Goal: Use online tool/utility: Utilize a website feature to perform a specific function

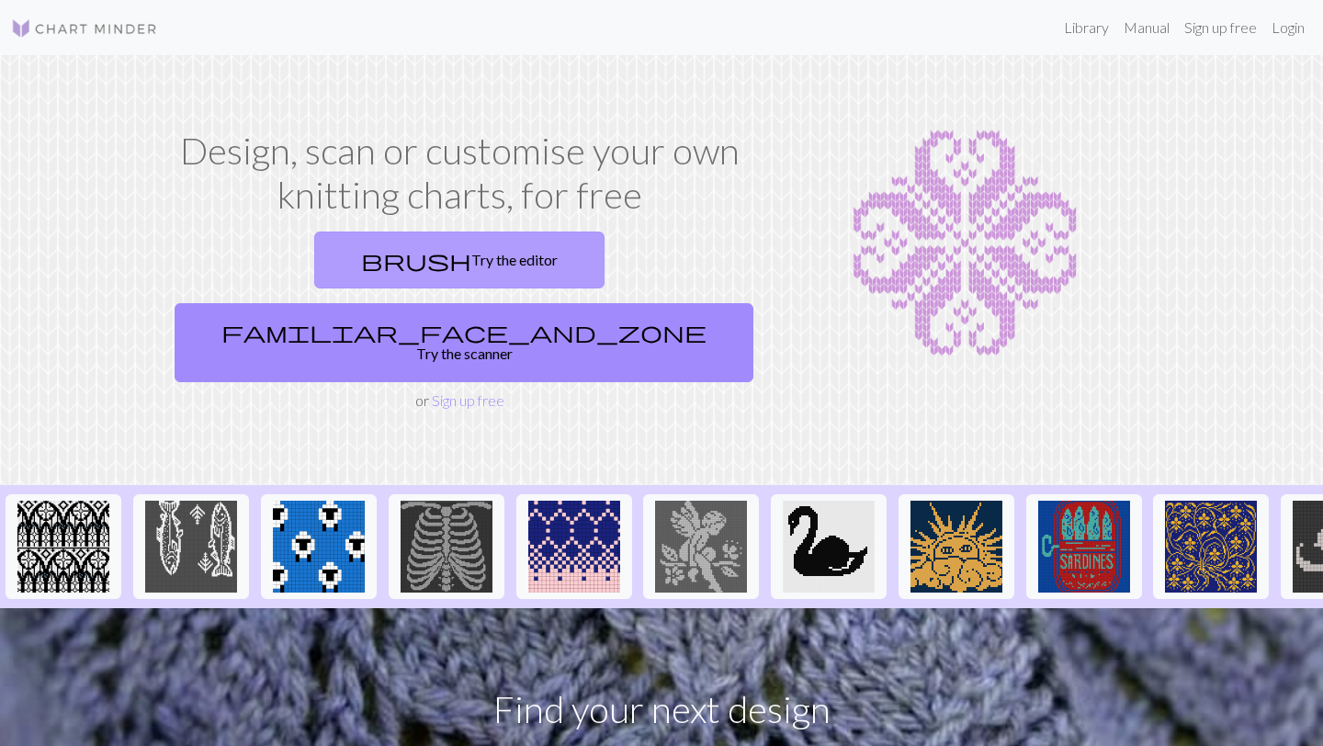
click at [348, 259] on link "brush Try the editor" at bounding box center [459, 260] width 290 height 57
click at [361, 257] on span "brush" at bounding box center [416, 260] width 110 height 26
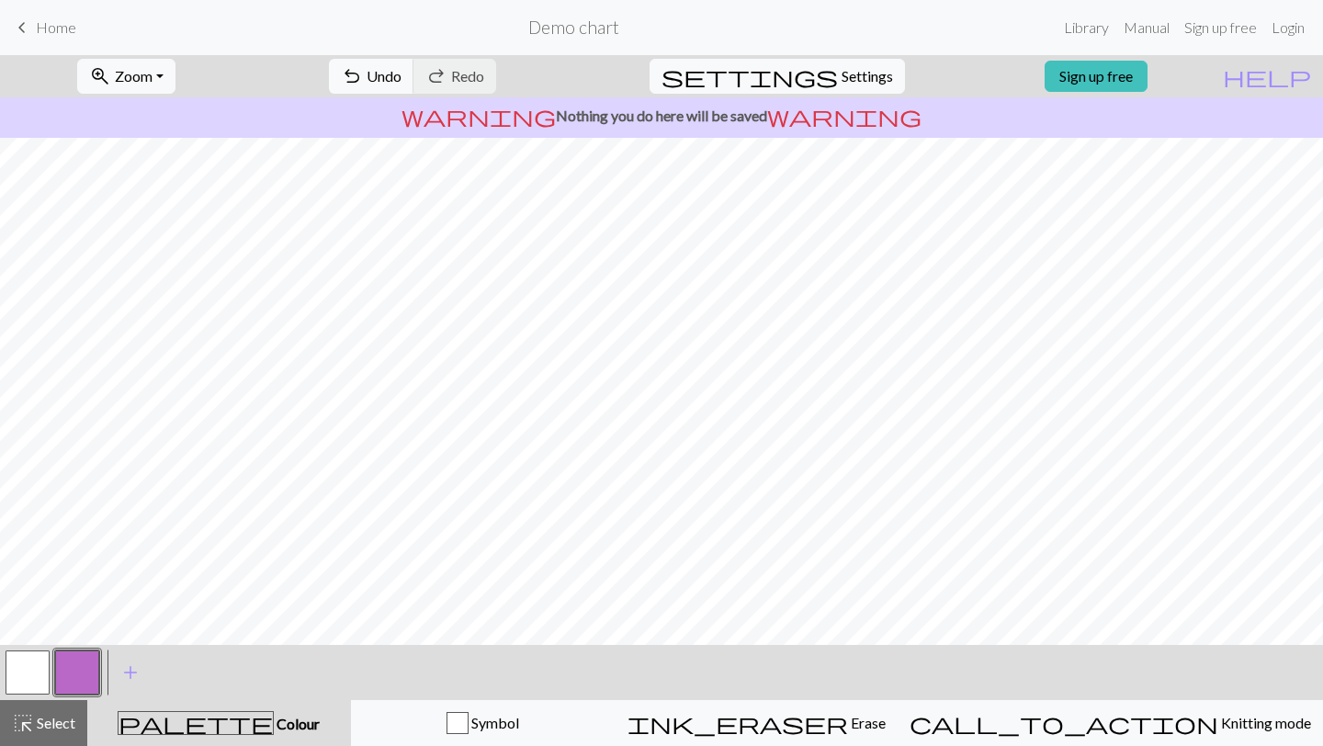
click at [31, 682] on button "button" at bounding box center [28, 673] width 44 height 44
click at [54, 720] on span "Select" at bounding box center [54, 722] width 41 height 17
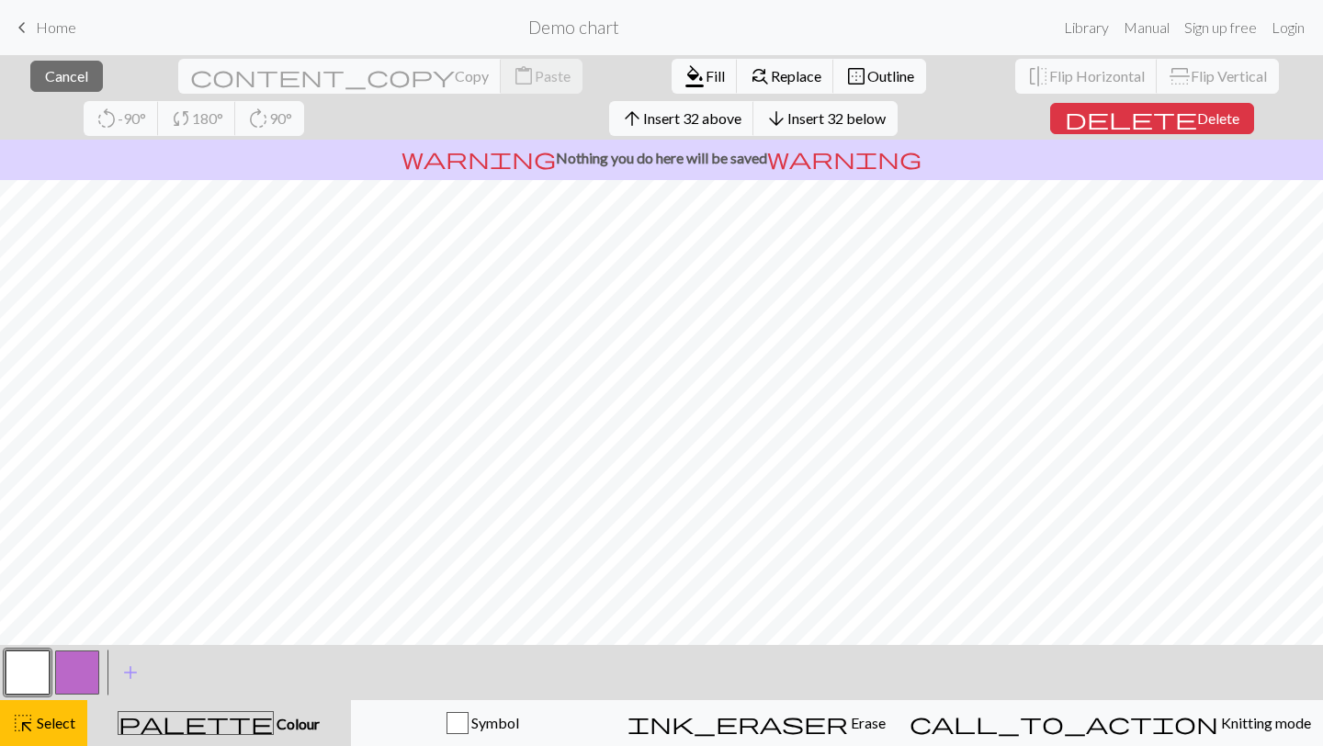
scroll to position [206, 0]
click at [684, 71] on span "format_color_fill" at bounding box center [695, 76] width 22 height 26
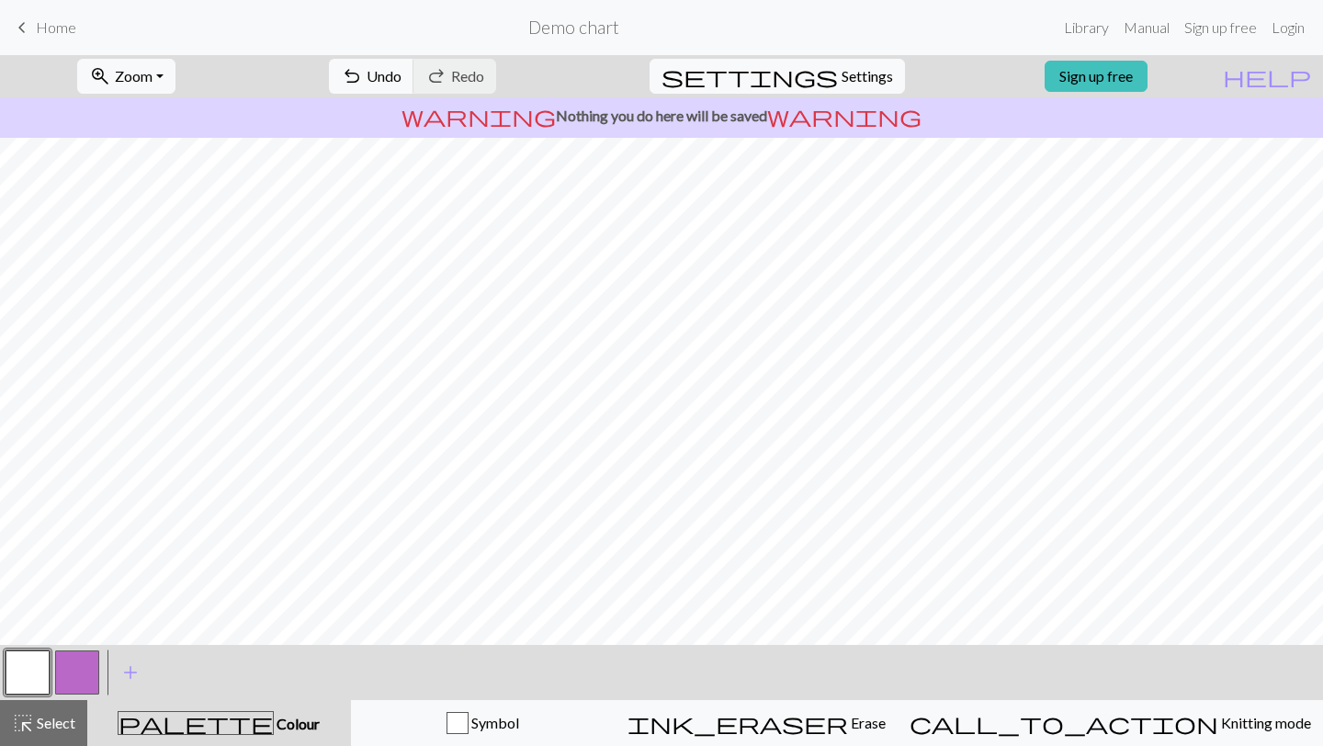
scroll to position [0, 0]
click at [130, 668] on span "add" at bounding box center [130, 673] width 22 height 26
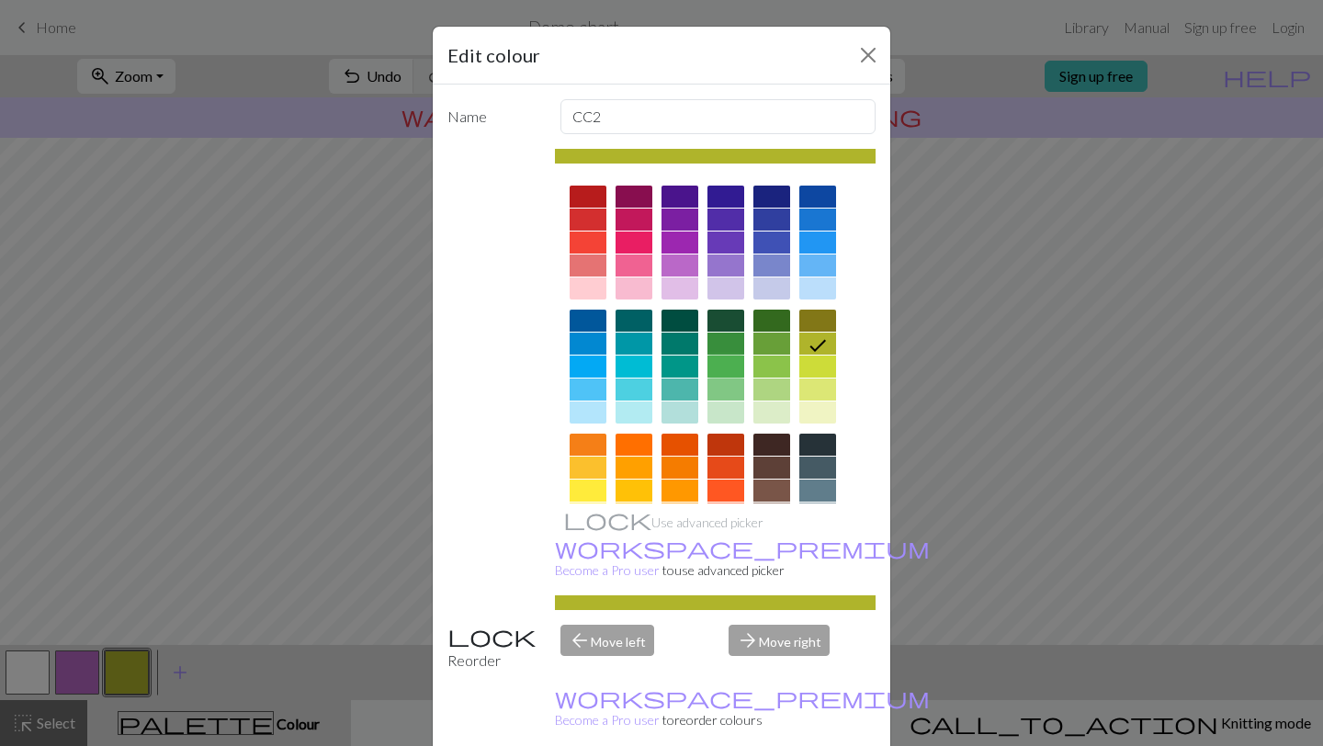
click at [716, 367] on div at bounding box center [726, 367] width 37 height 22
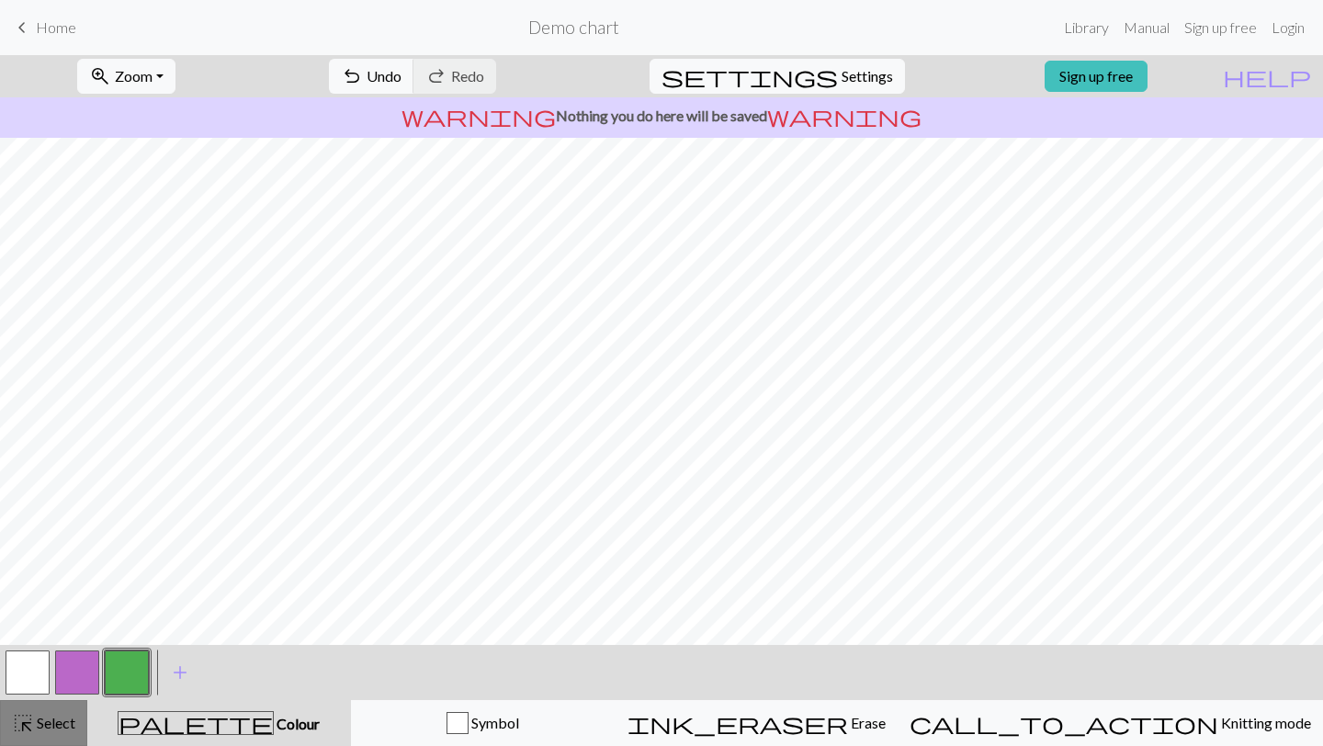
click at [17, 730] on span "highlight_alt" at bounding box center [23, 723] width 22 height 26
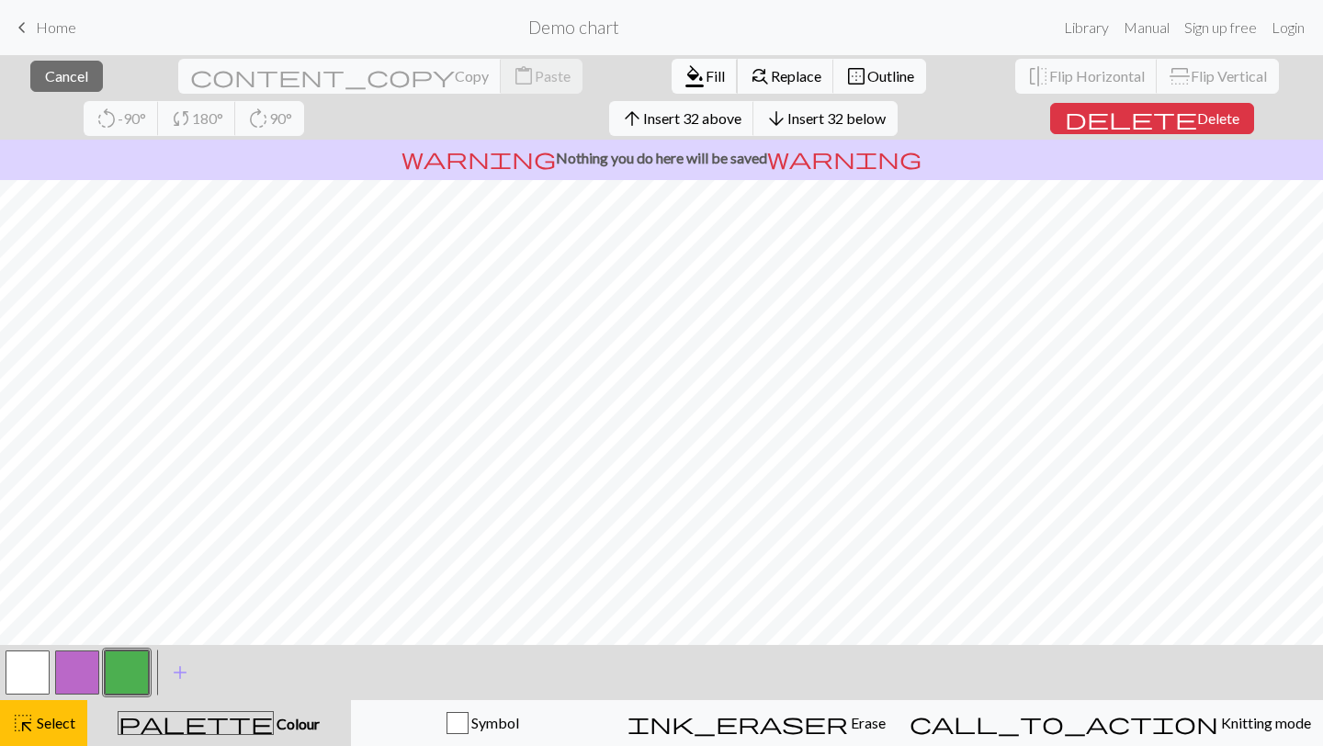
click at [684, 85] on span "format_color_fill" at bounding box center [695, 76] width 22 height 26
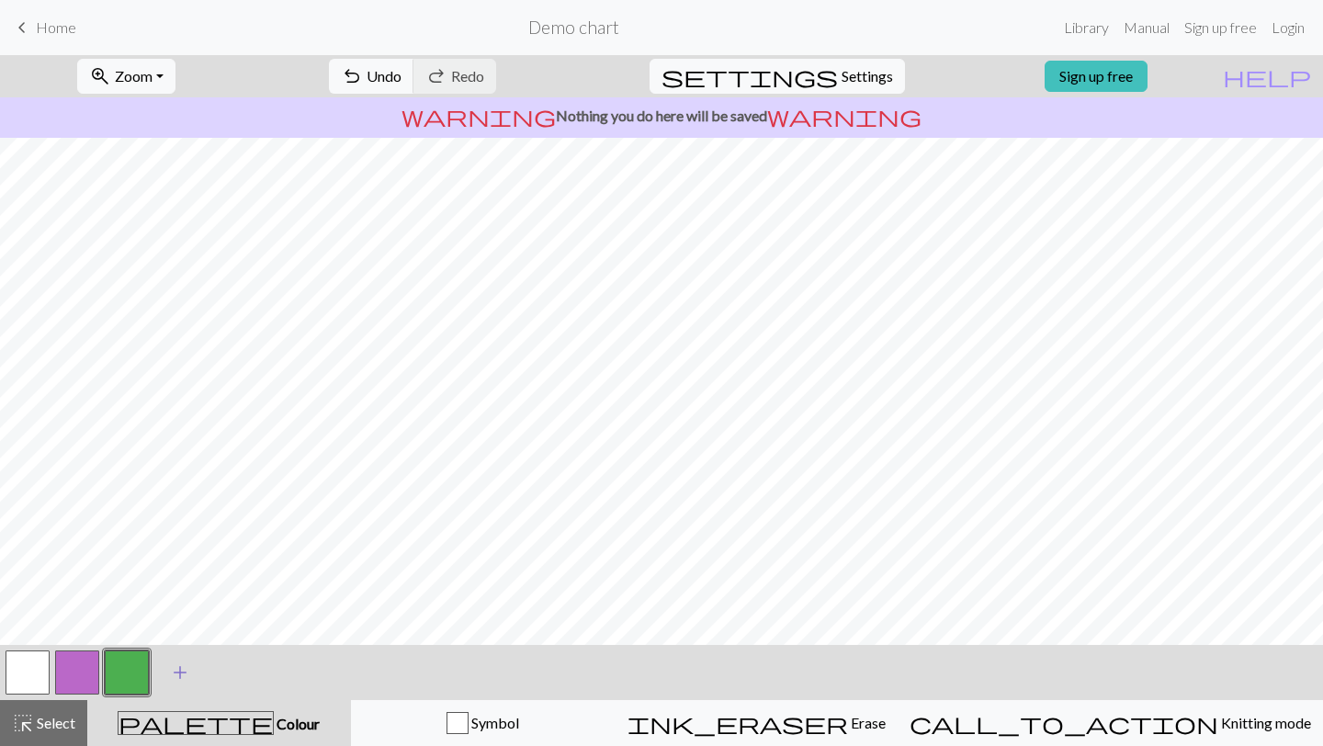
click at [184, 670] on span "add" at bounding box center [180, 673] width 22 height 26
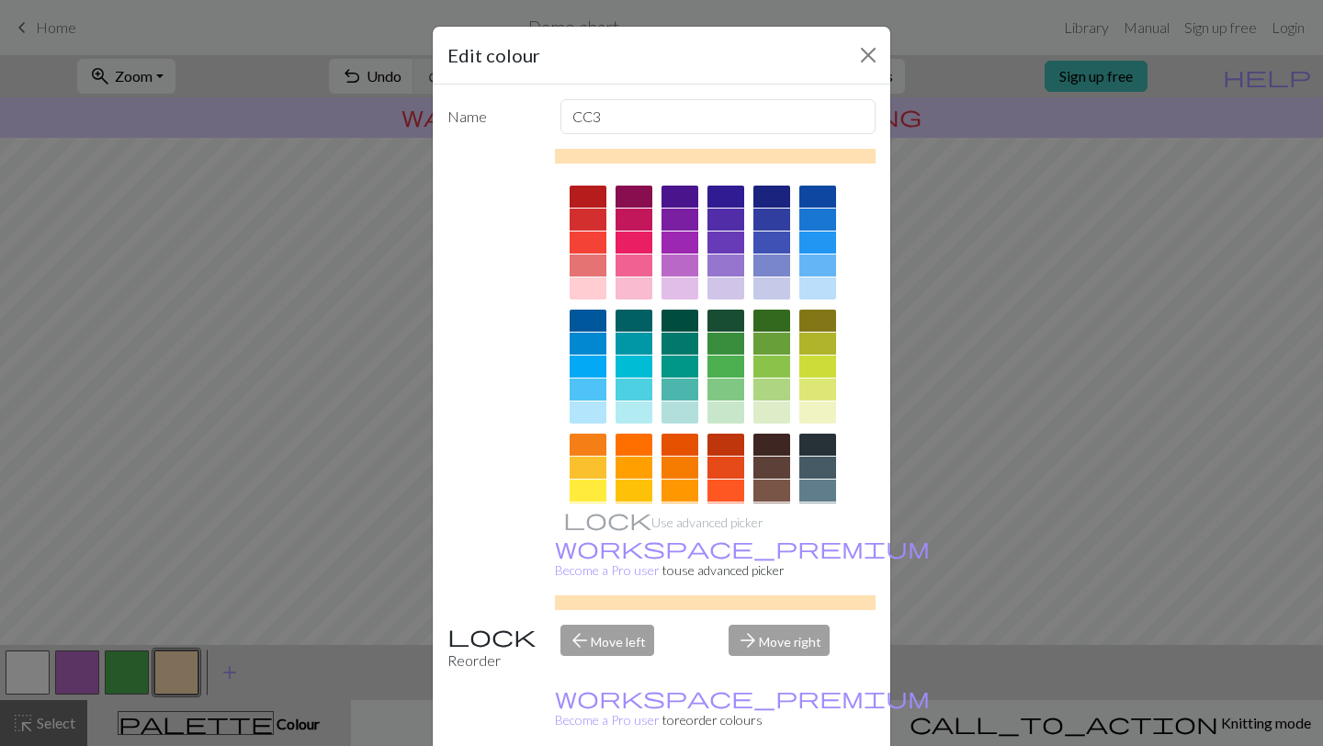
click at [579, 488] on div at bounding box center [588, 491] width 37 height 22
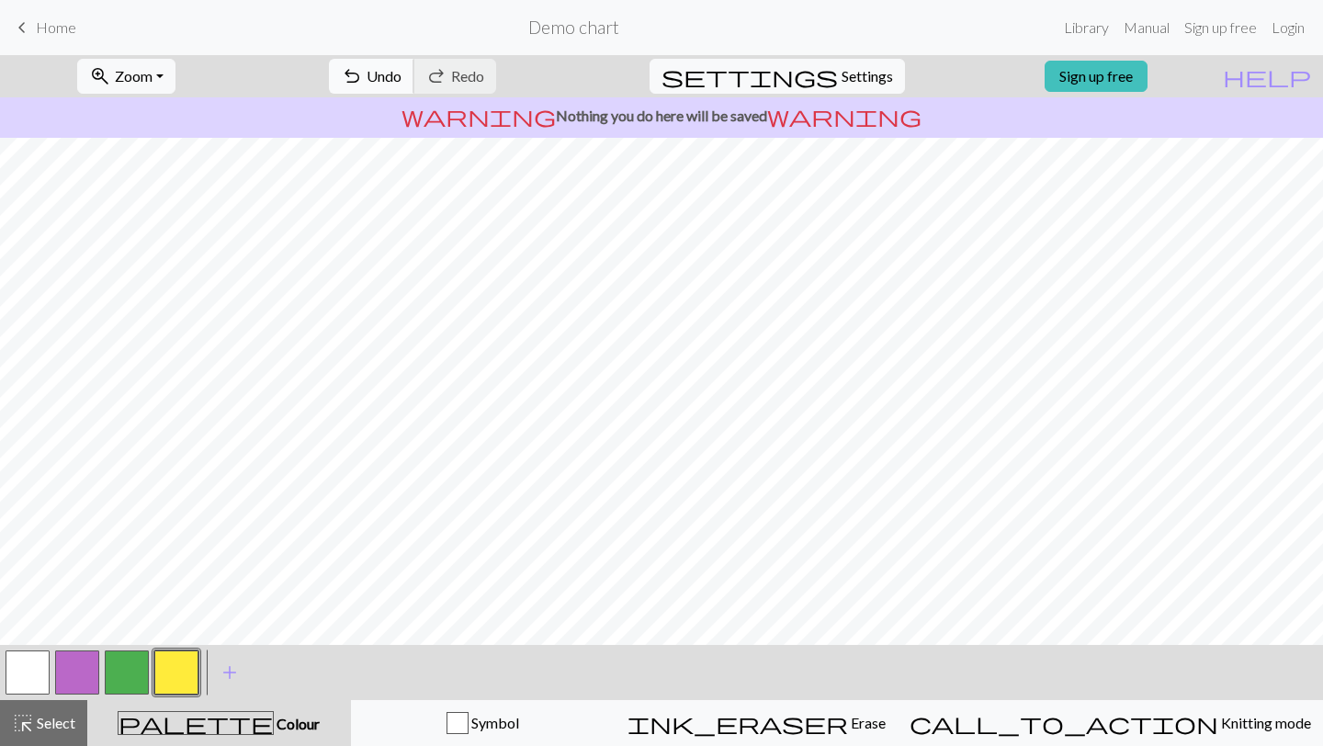
click at [402, 76] on span "Undo" at bounding box center [384, 75] width 35 height 17
click at [414, 65] on button "undo Undo Undo" at bounding box center [371, 76] width 85 height 35
click at [220, 667] on span "add" at bounding box center [230, 673] width 22 height 26
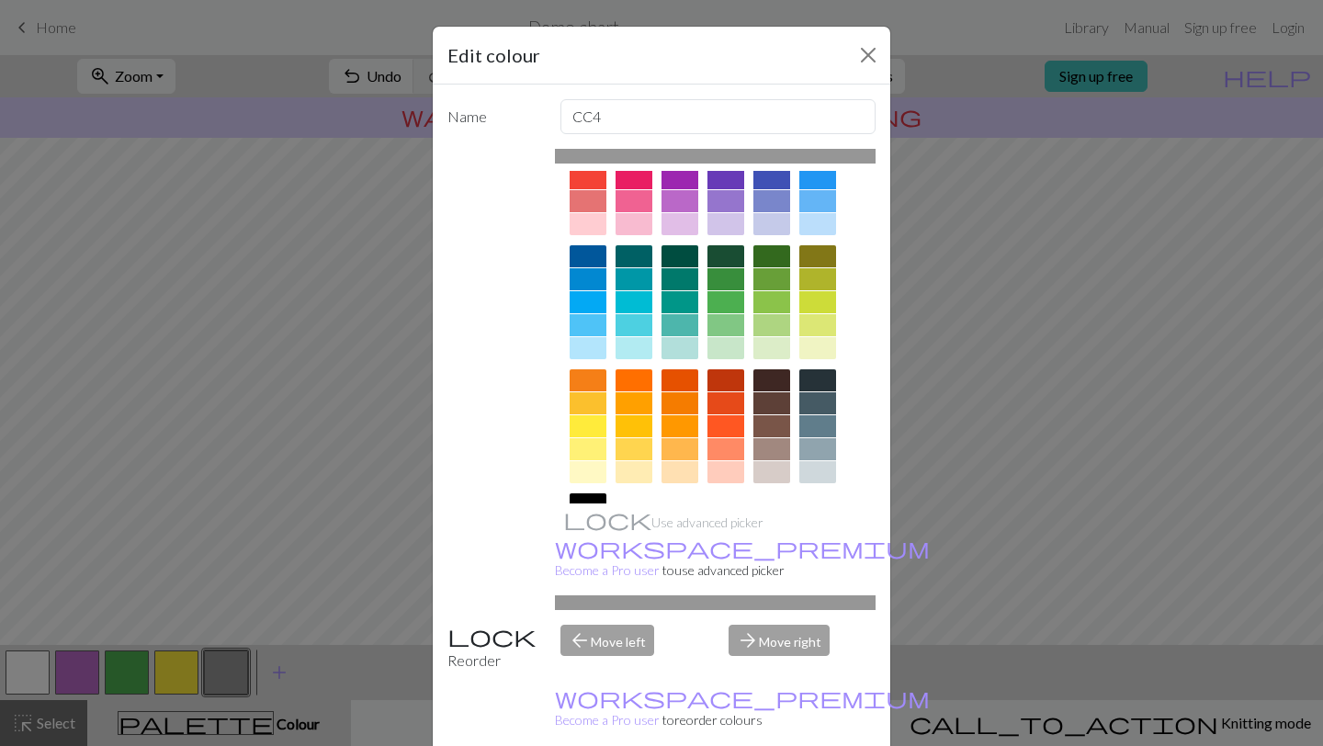
scroll to position [58, 0]
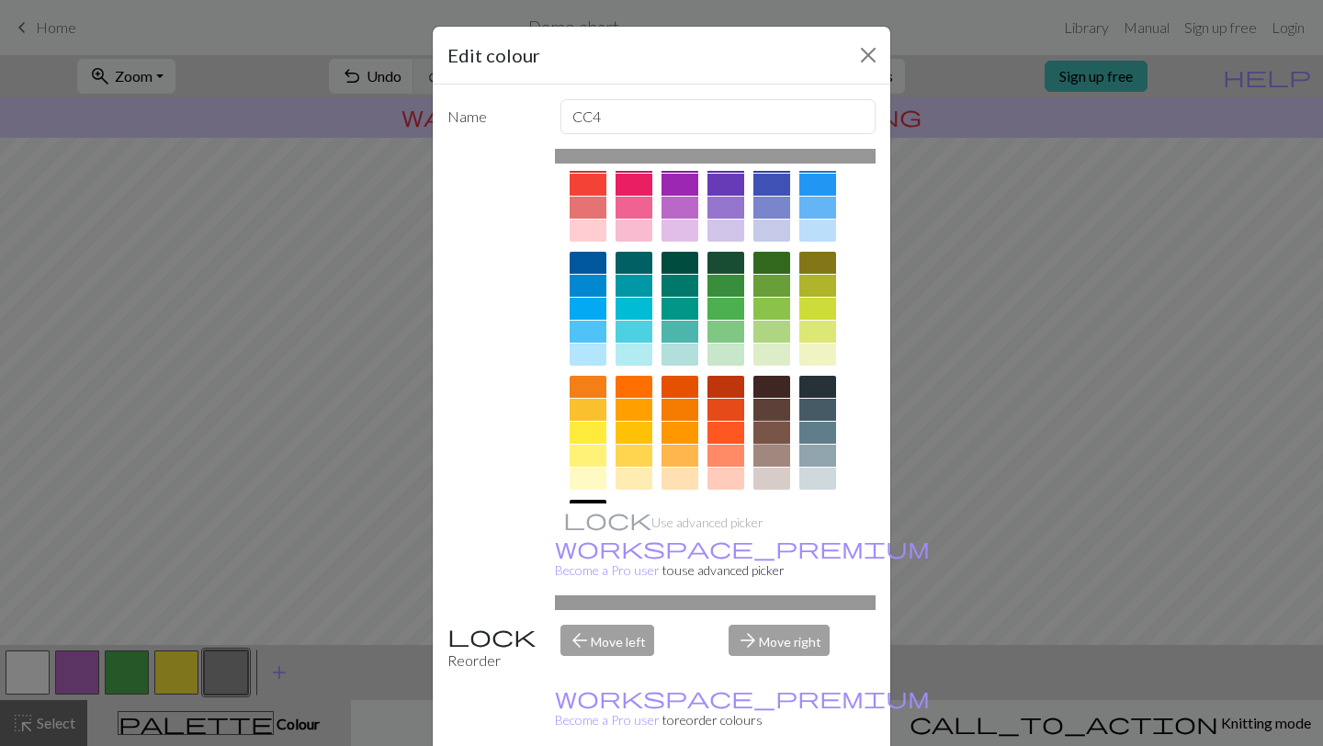
click at [774, 437] on div at bounding box center [772, 433] width 37 height 22
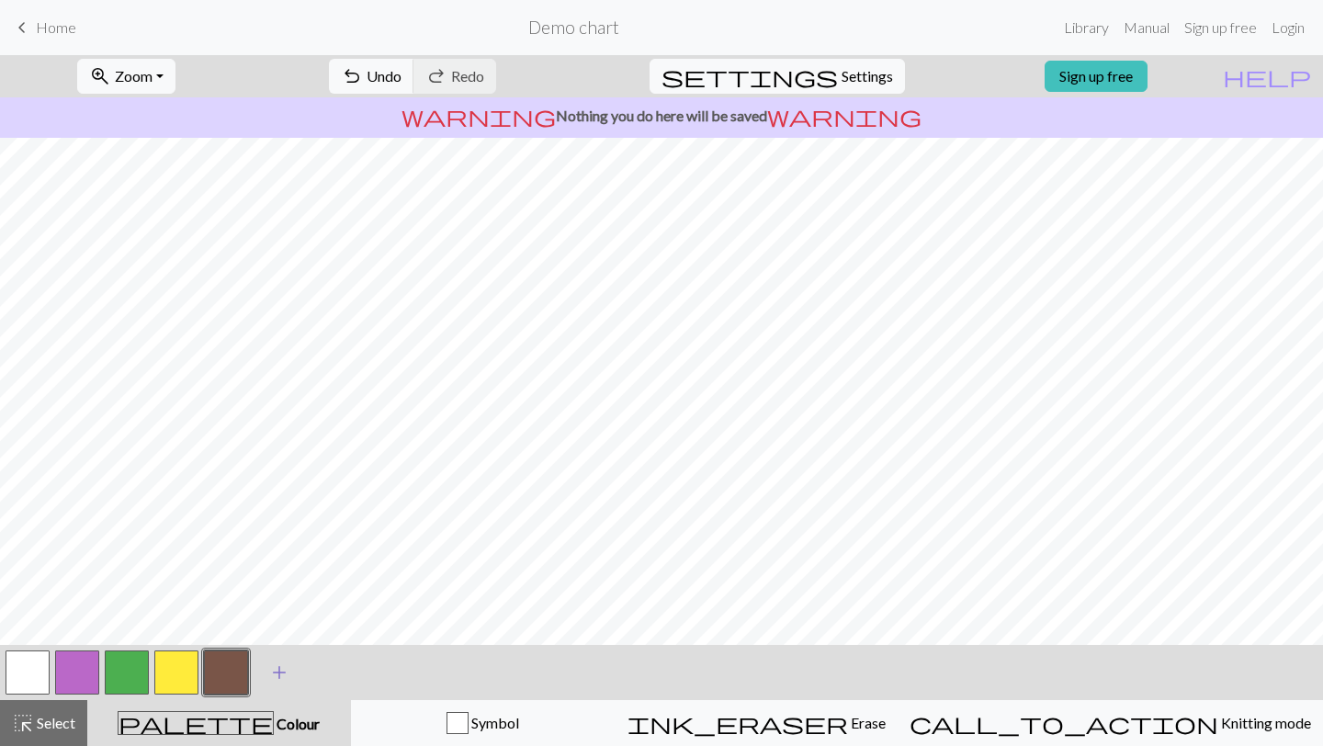
click at [275, 673] on span "add" at bounding box center [279, 673] width 22 height 26
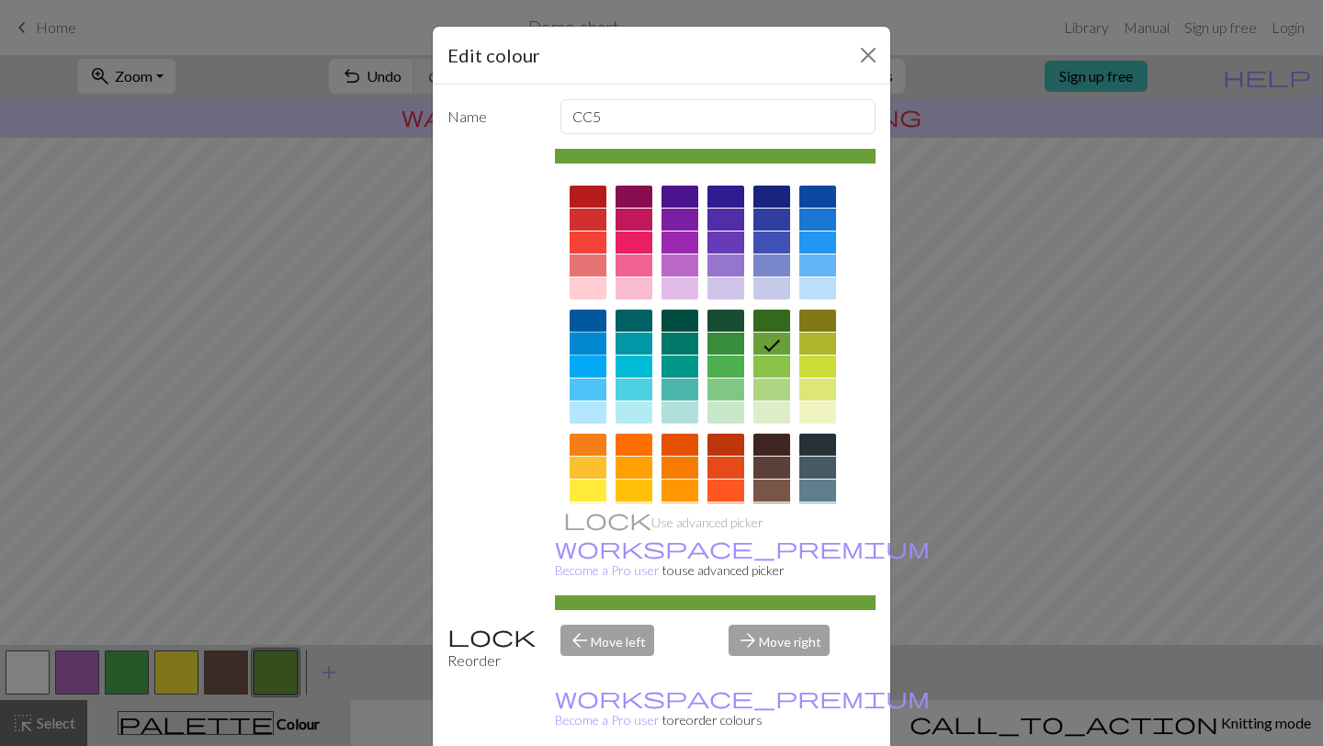
click at [587, 346] on div at bounding box center [588, 344] width 37 height 22
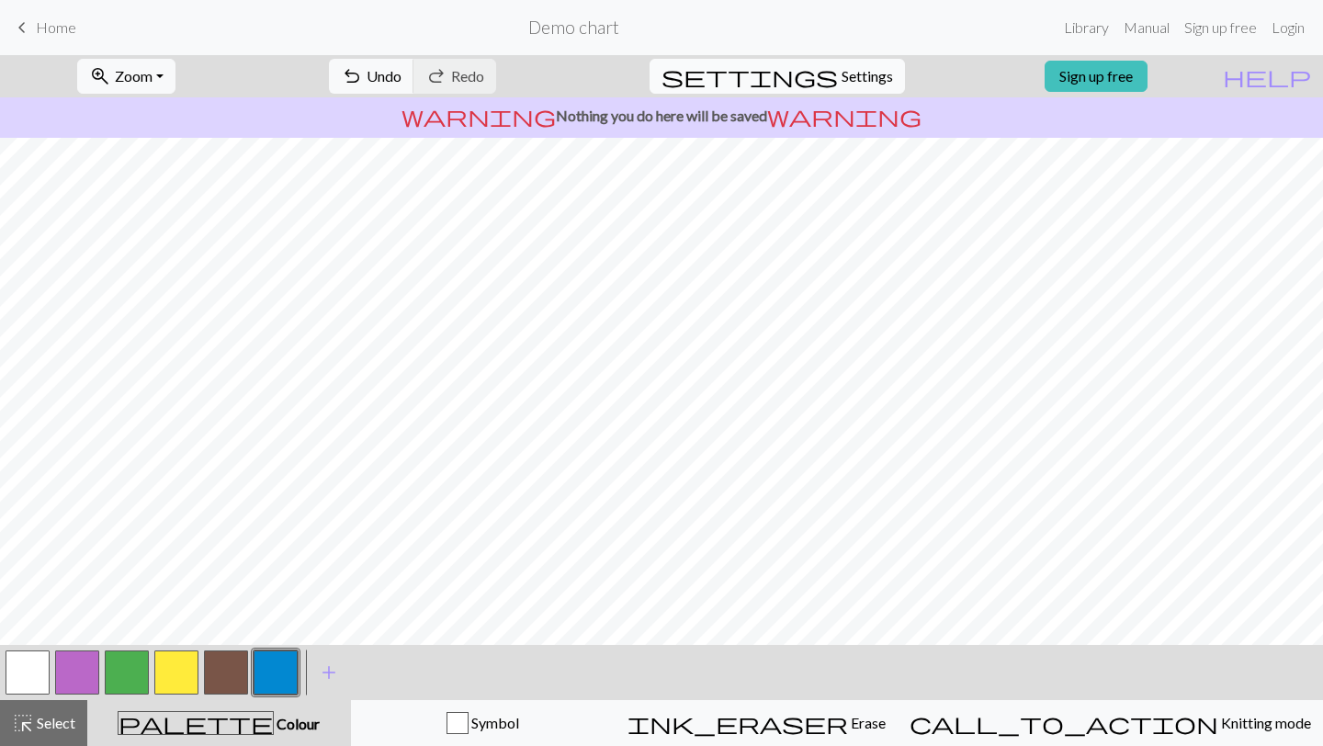
click at [810, 92] on button "settings Settings" at bounding box center [777, 76] width 255 height 35
select select "aran"
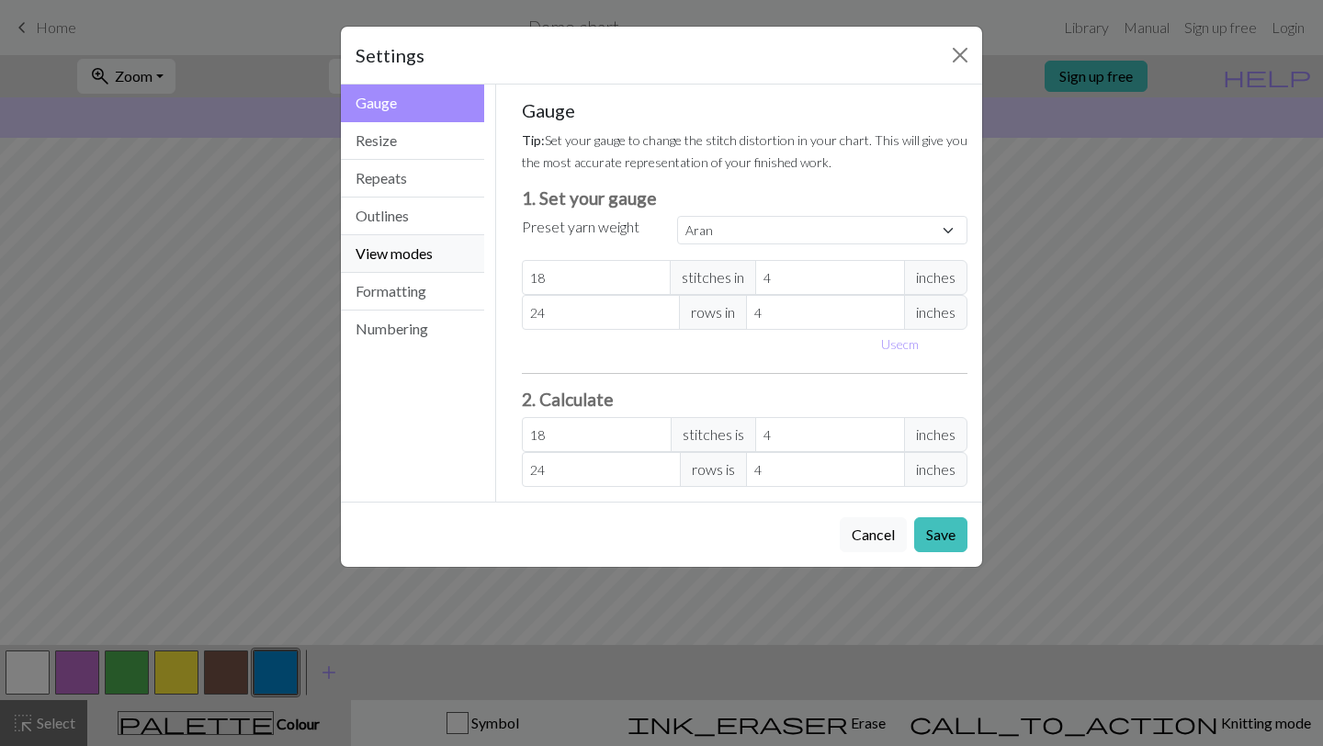
click at [375, 243] on button "View modes" at bounding box center [412, 254] width 143 height 38
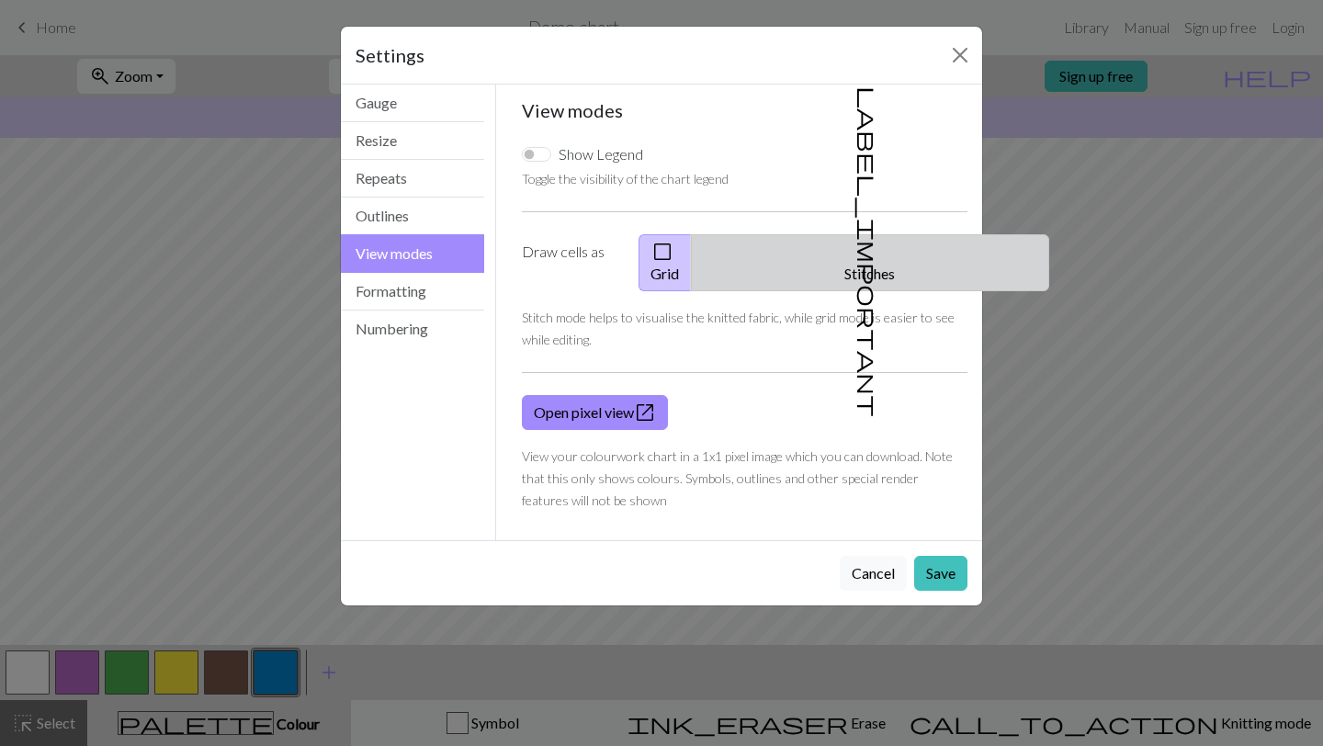
click at [863, 244] on span "label_important" at bounding box center [869, 251] width 26 height 331
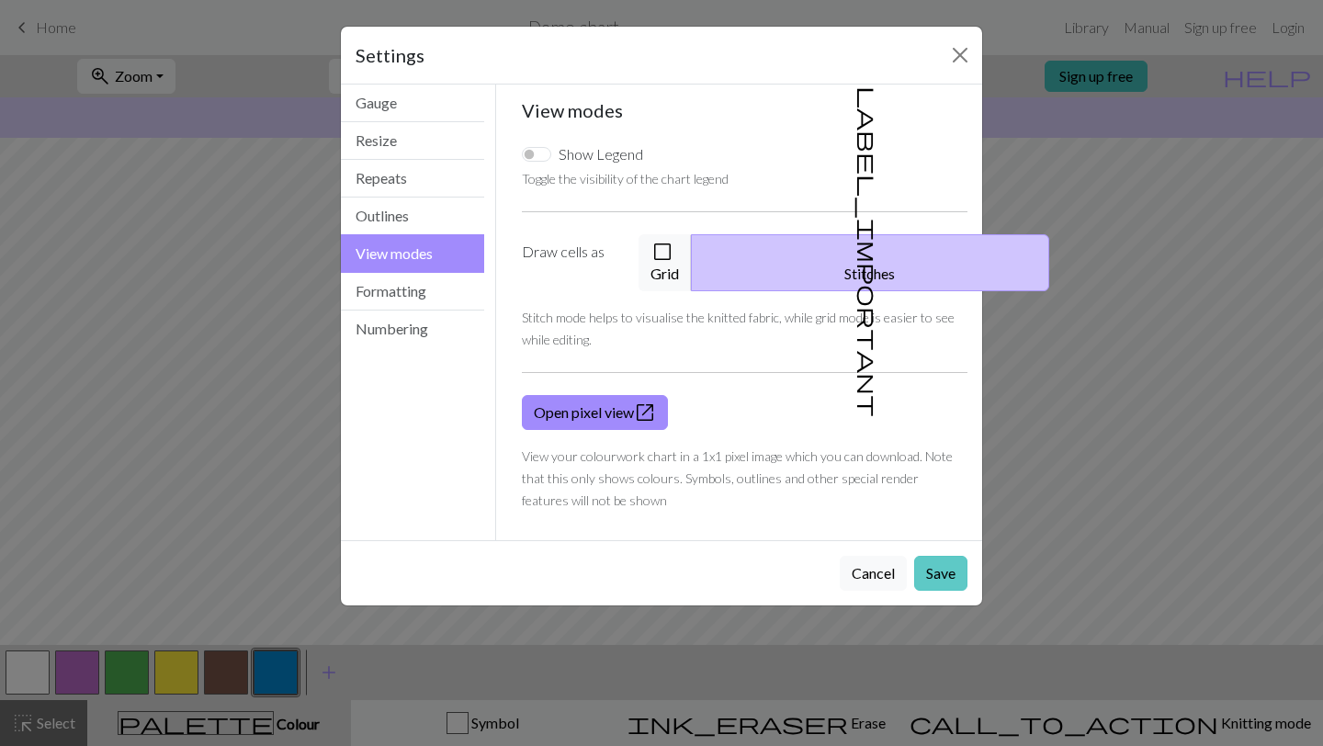
click at [950, 556] on button "Save" at bounding box center [940, 573] width 53 height 35
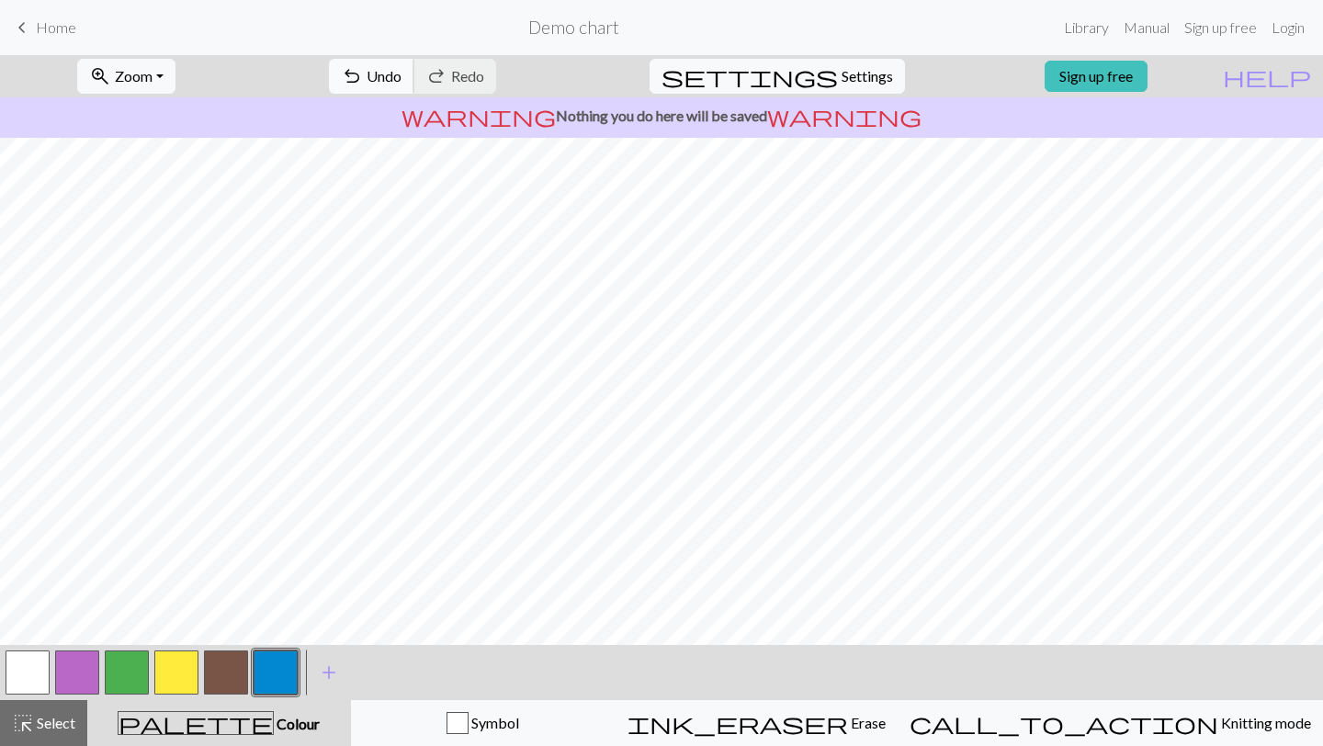
click at [402, 78] on span "Undo" at bounding box center [384, 75] width 35 height 17
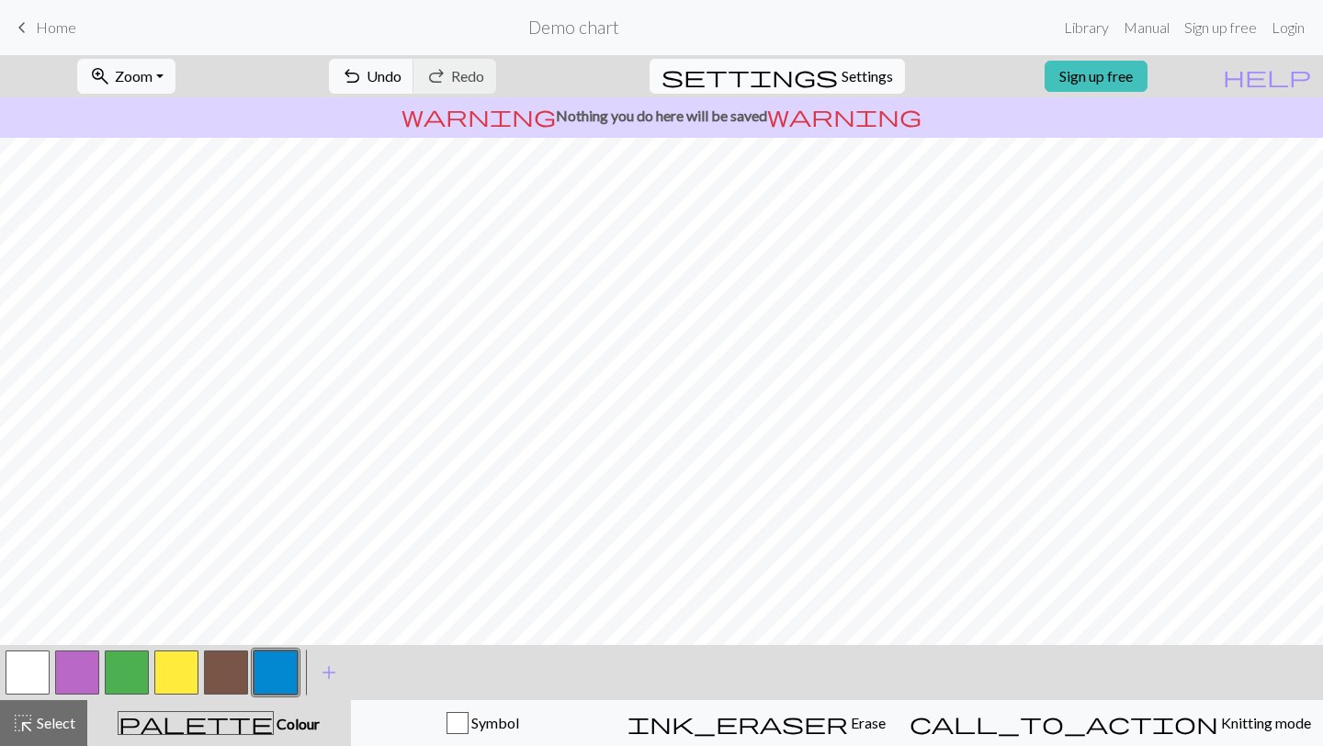
click at [842, 68] on span "Settings" at bounding box center [867, 76] width 51 height 22
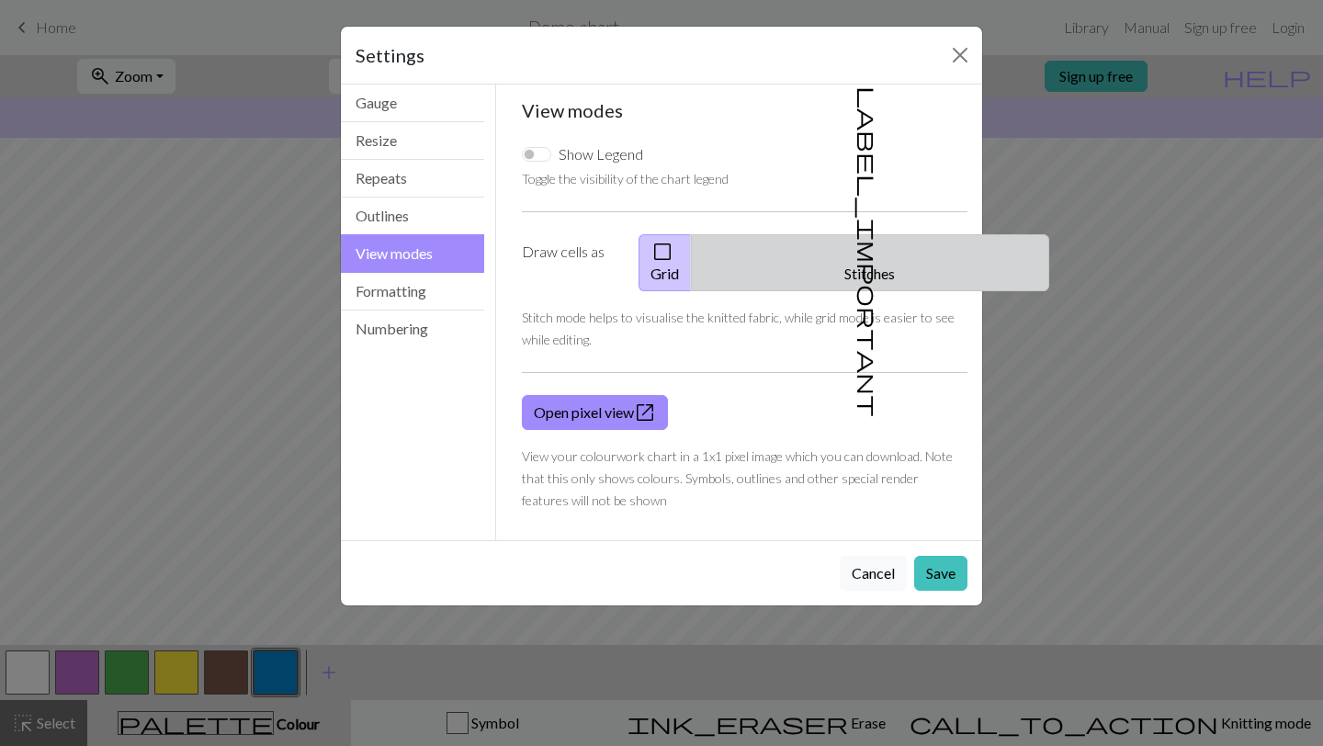
click at [890, 252] on button "label_important Stitches" at bounding box center [870, 262] width 358 height 57
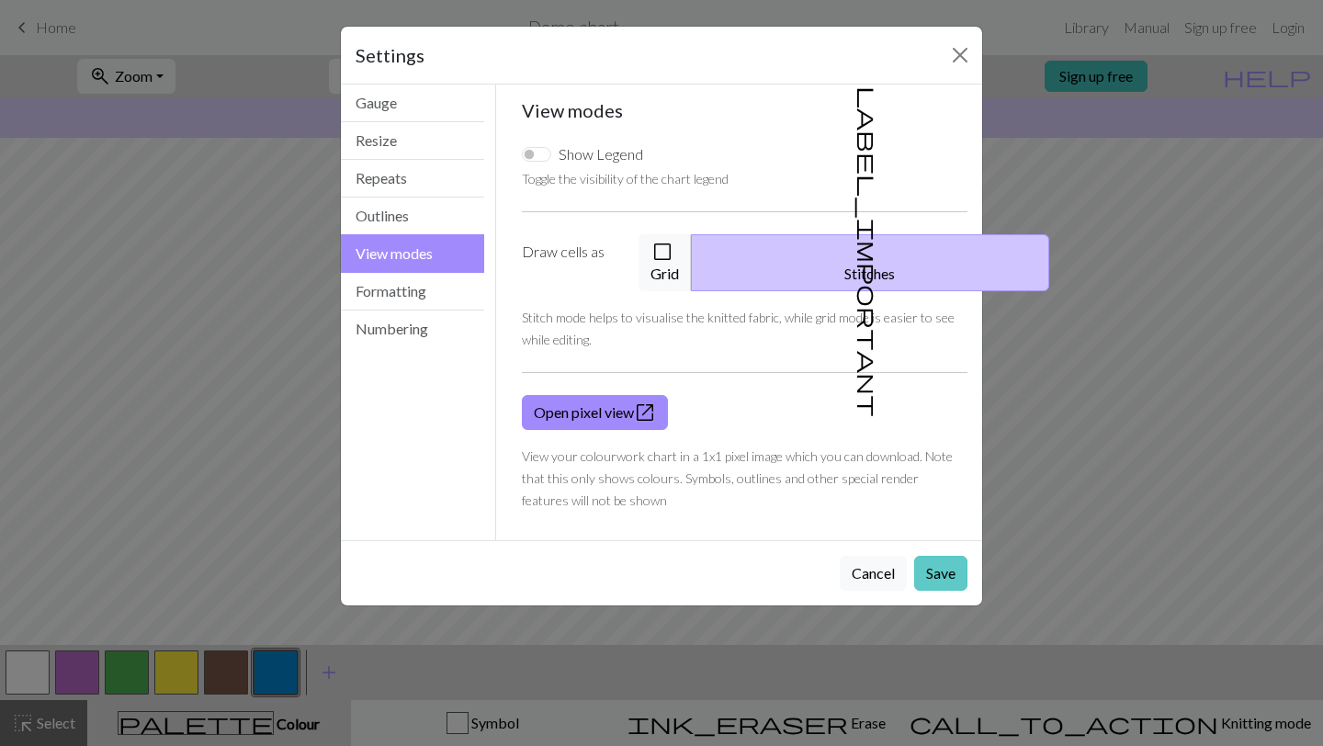
click at [919, 556] on button "Save" at bounding box center [940, 573] width 53 height 35
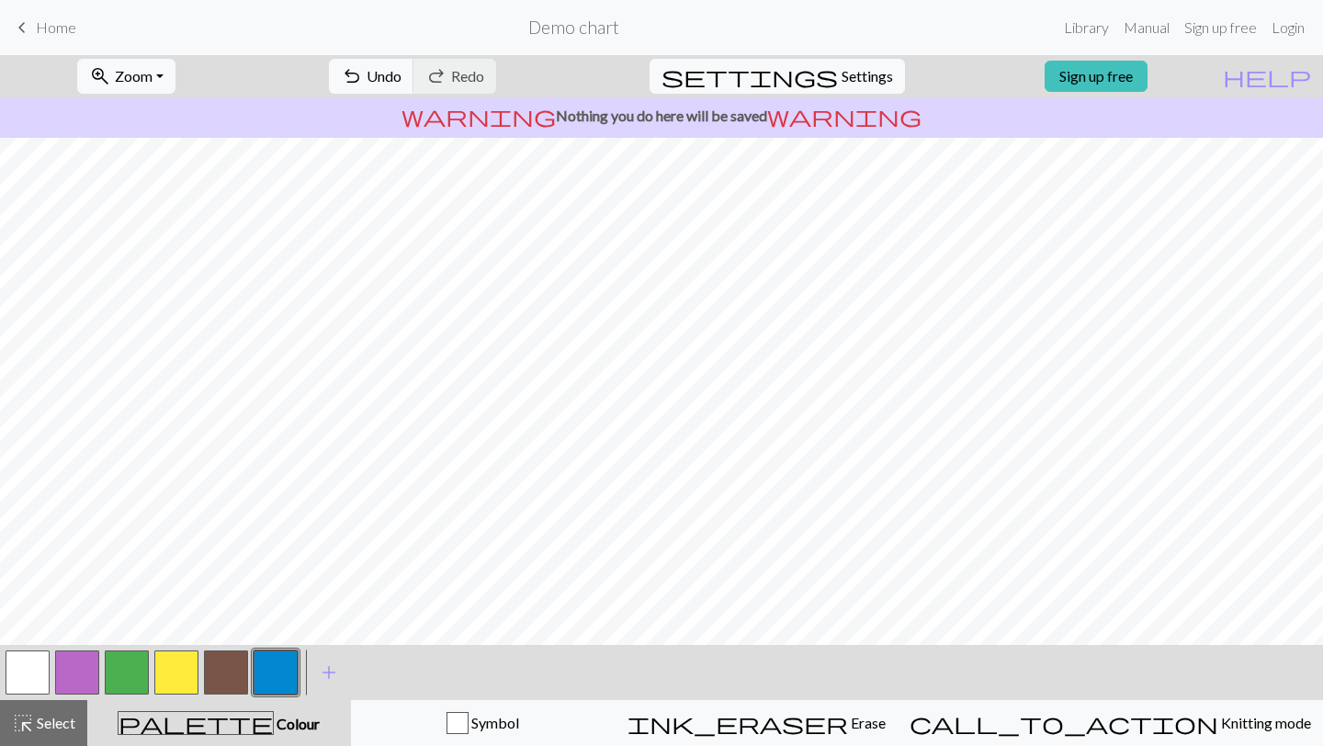
click at [215, 675] on button "button" at bounding box center [226, 673] width 44 height 44
click at [123, 662] on button "button" at bounding box center [127, 673] width 44 height 44
click at [183, 665] on button "button" at bounding box center [176, 673] width 44 height 44
click at [414, 65] on button "undo Undo Undo" at bounding box center [371, 76] width 85 height 35
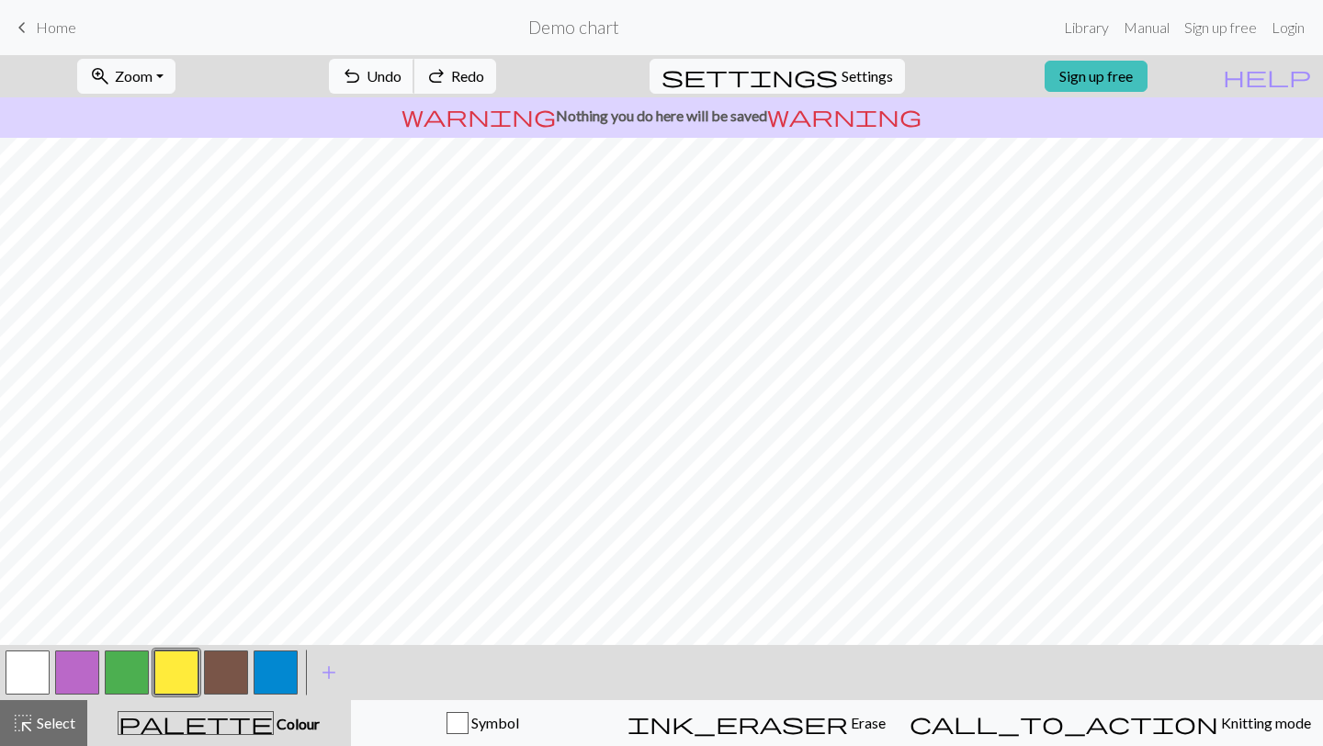
click at [414, 65] on button "undo Undo Undo" at bounding box center [371, 76] width 85 height 35
click at [120, 669] on button "button" at bounding box center [127, 673] width 44 height 44
click at [166, 674] on button "button" at bounding box center [176, 673] width 44 height 44
click at [363, 82] on span "undo" at bounding box center [352, 76] width 22 height 26
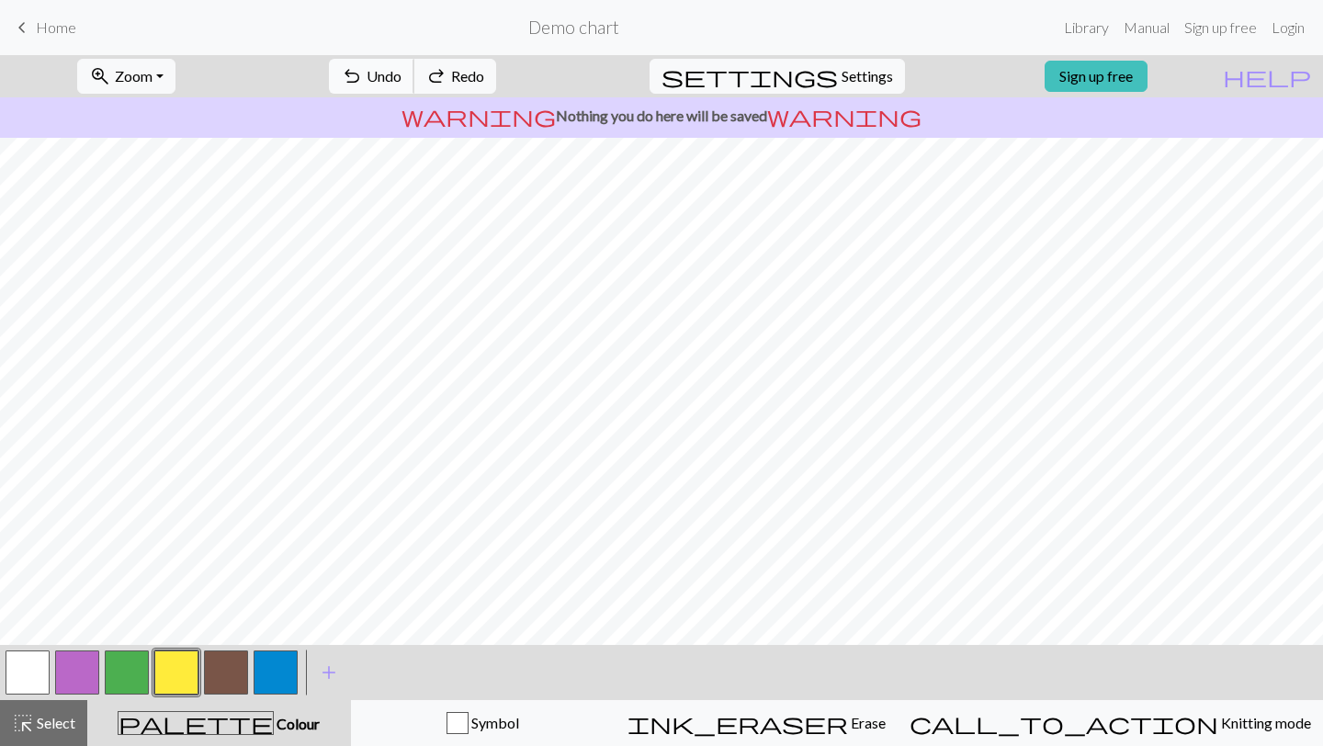
click at [363, 82] on span "undo" at bounding box center [352, 76] width 22 height 26
click at [24, 718] on span "highlight_alt" at bounding box center [23, 723] width 22 height 26
click at [123, 675] on button "button" at bounding box center [127, 673] width 44 height 44
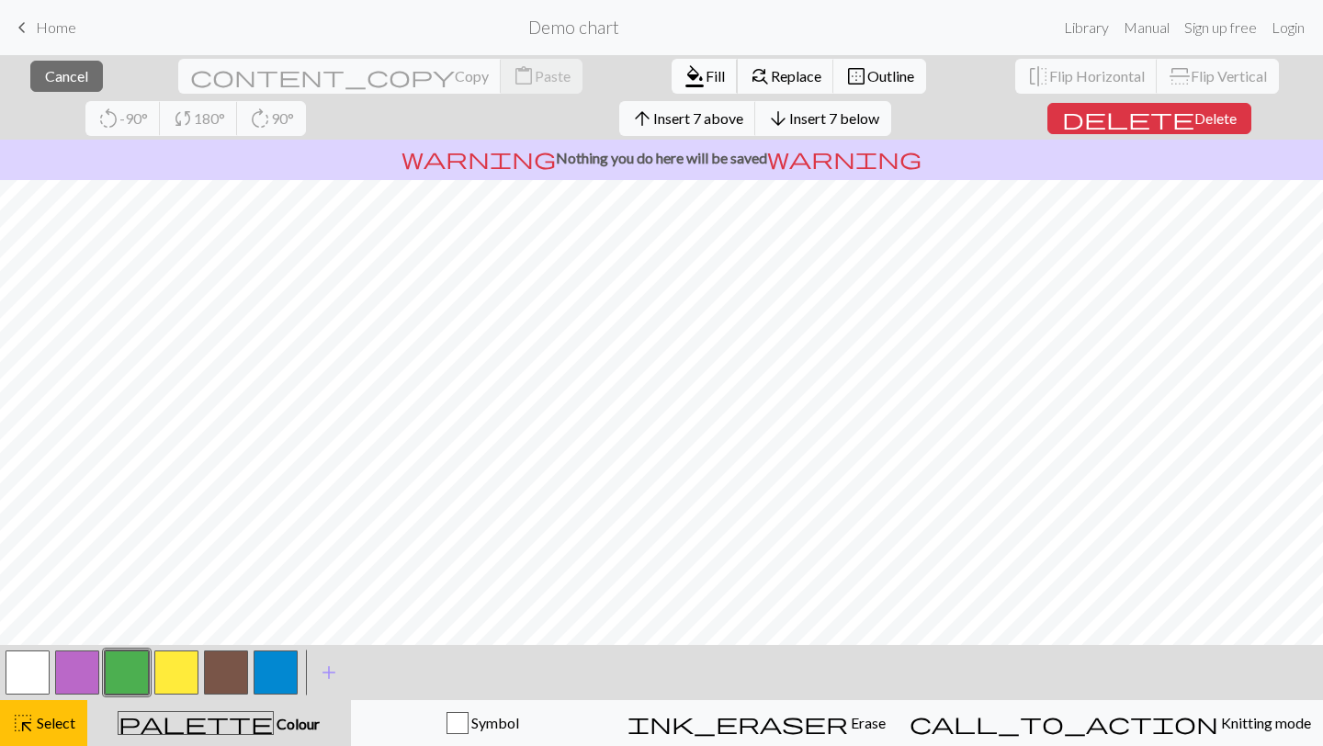
click at [706, 75] on span "Fill" at bounding box center [715, 75] width 19 height 17
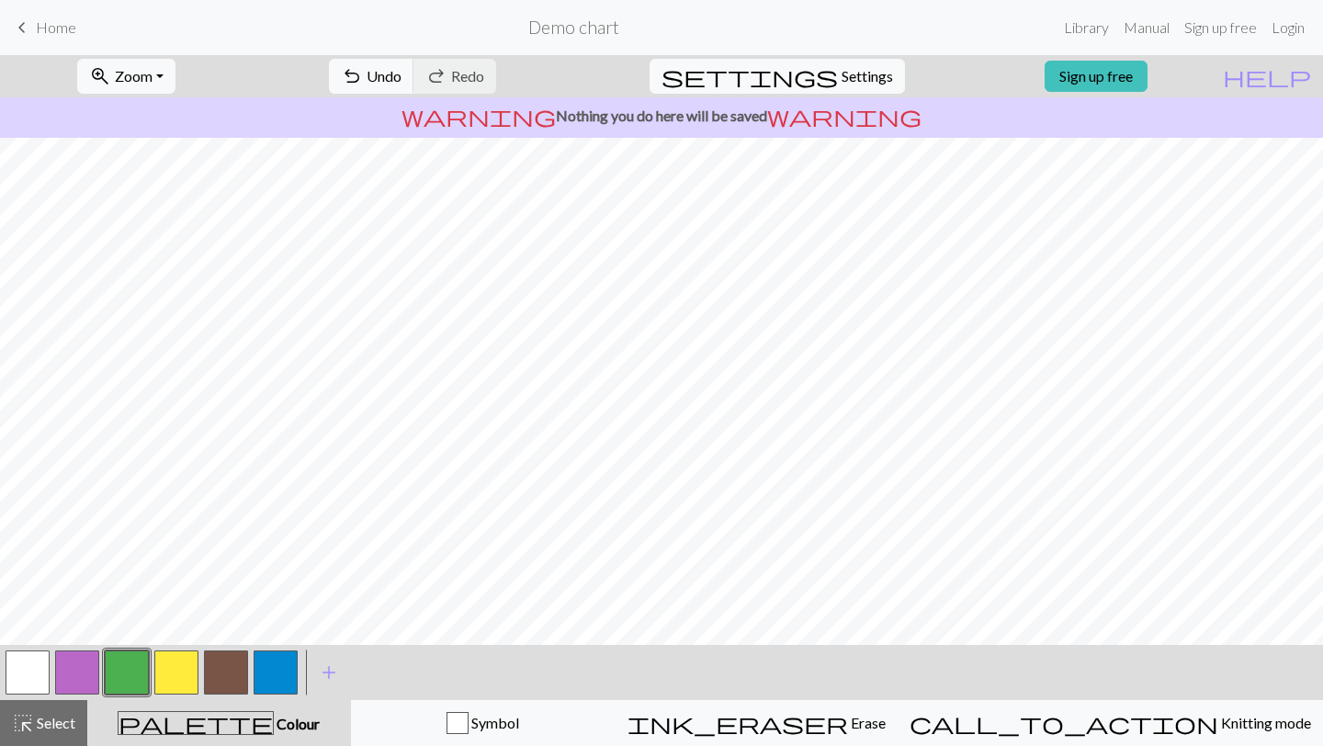
click at [281, 669] on button "button" at bounding box center [276, 673] width 44 height 44
click at [414, 75] on button "undo Undo Undo" at bounding box center [371, 76] width 85 height 35
click at [402, 70] on span "Undo" at bounding box center [384, 75] width 35 height 17
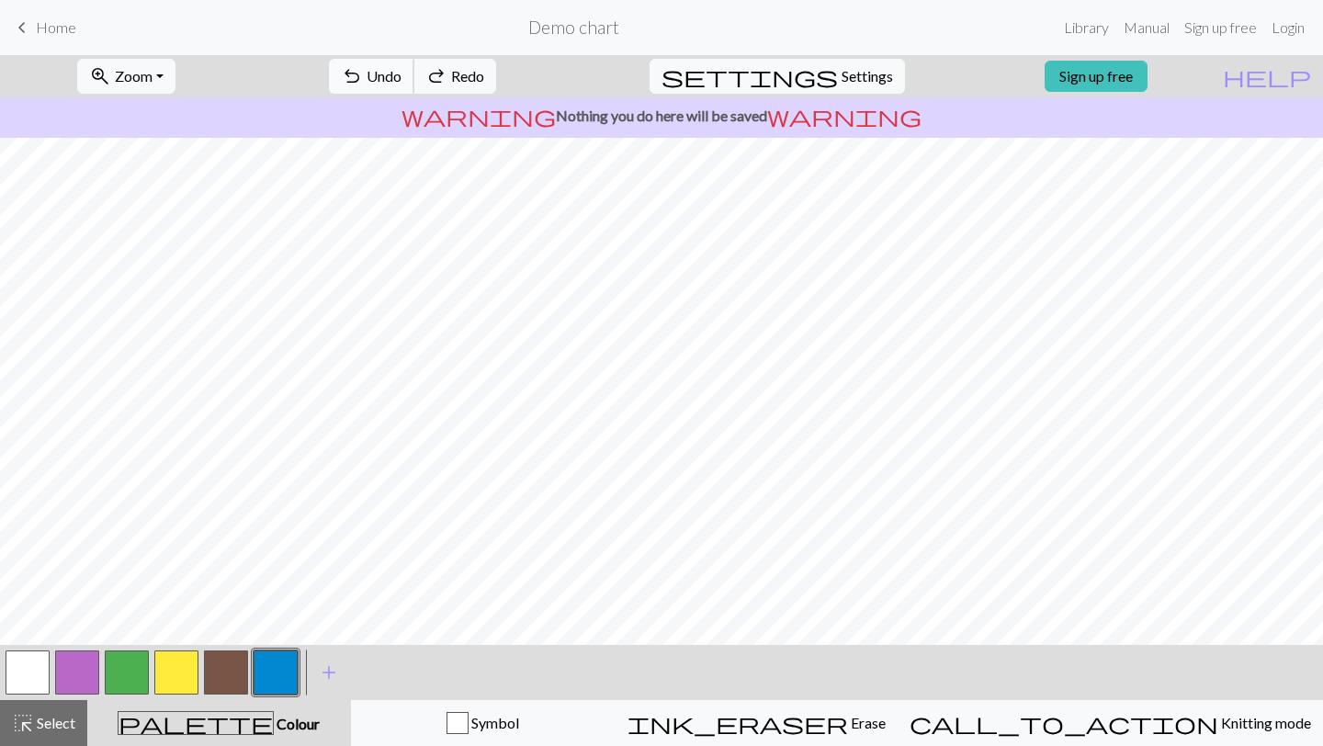
click at [402, 70] on span "Undo" at bounding box center [384, 75] width 35 height 17
click at [402, 80] on span "Undo" at bounding box center [384, 75] width 35 height 17
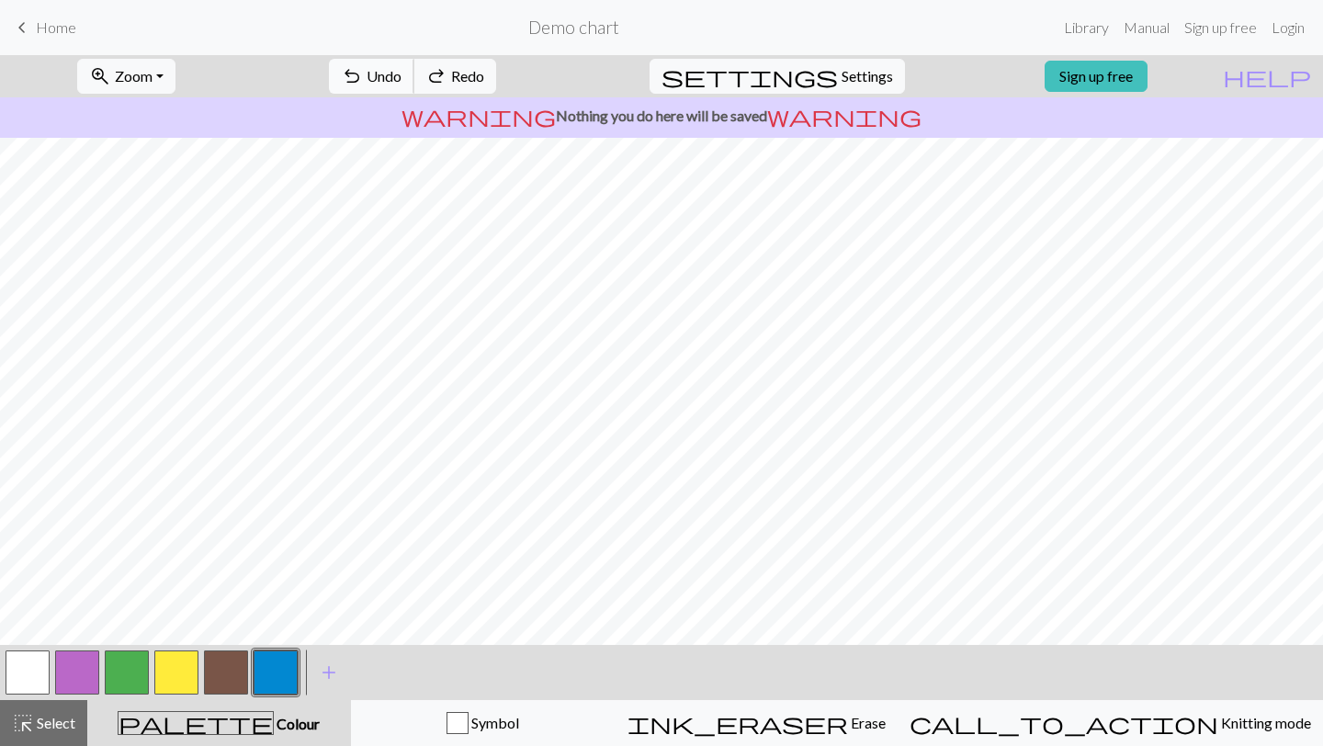
click at [402, 80] on span "Undo" at bounding box center [384, 75] width 35 height 17
click at [128, 675] on button "button" at bounding box center [127, 673] width 44 height 44
click at [279, 666] on button "button" at bounding box center [276, 673] width 44 height 44
